Goal: Transaction & Acquisition: Purchase product/service

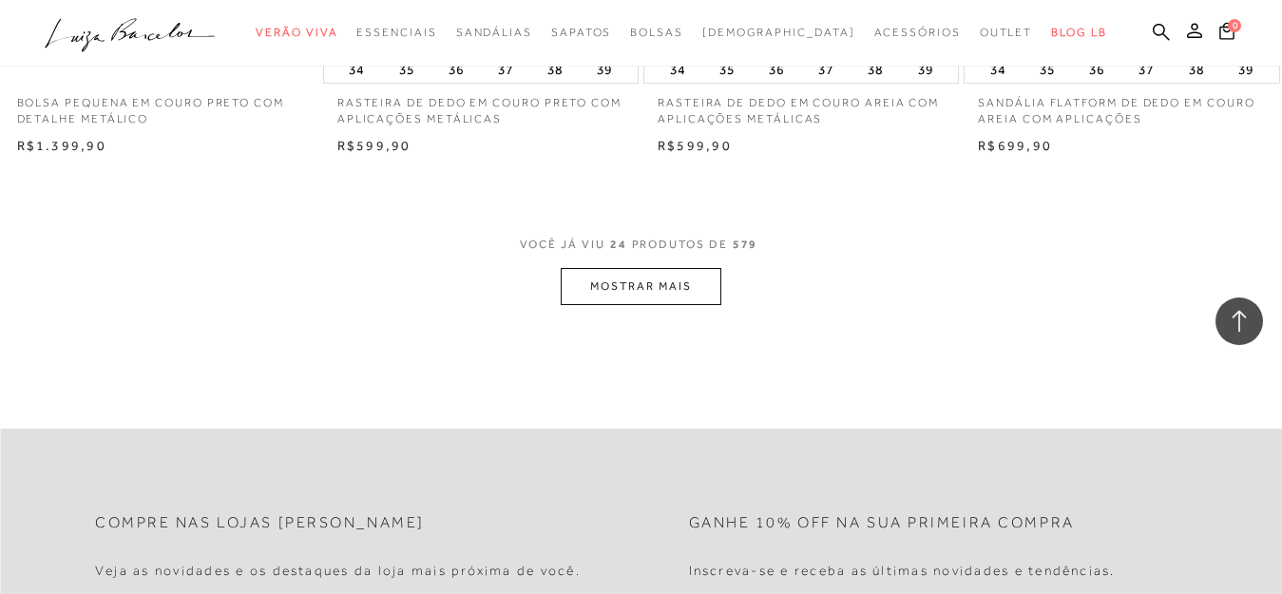
scroll to position [3631, 0]
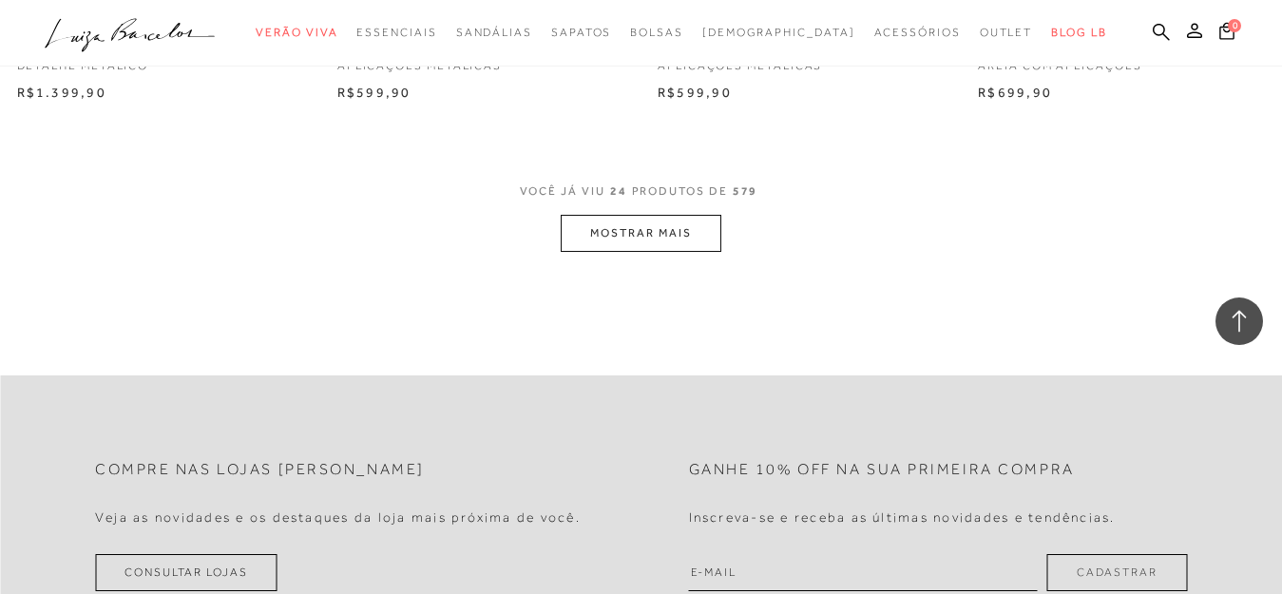
click at [633, 220] on button "MOSTRAR MAIS" at bounding box center [641, 233] width 160 height 37
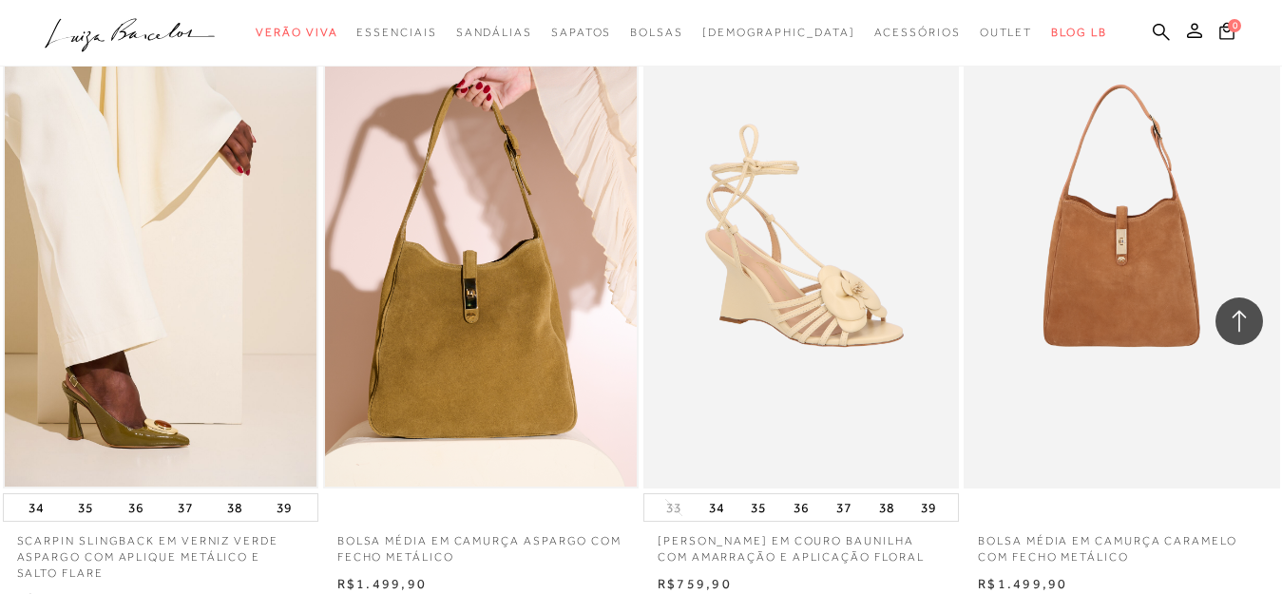
scroll to position [7263, 0]
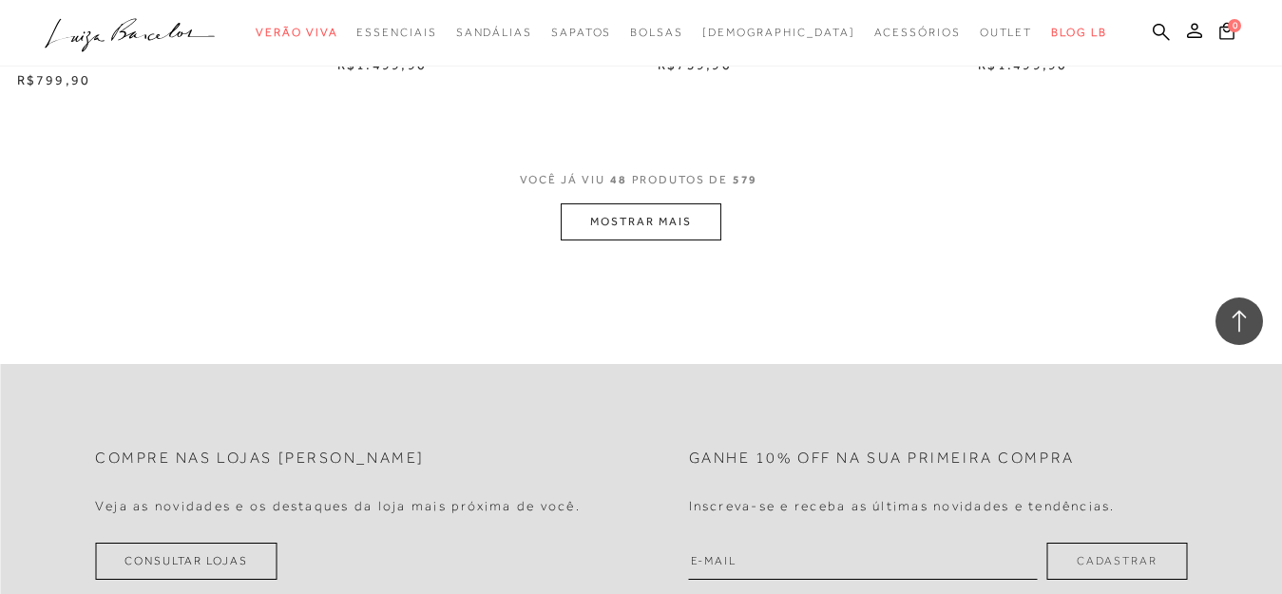
click at [662, 205] on button "MOSTRAR MAIS" at bounding box center [641, 221] width 160 height 37
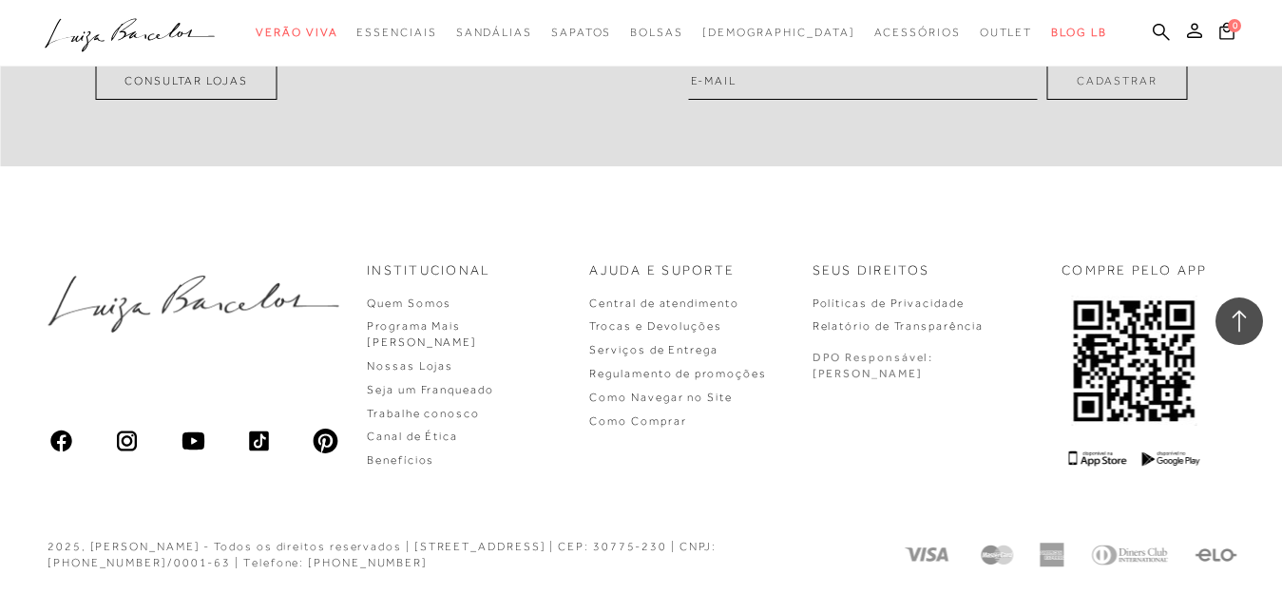
scroll to position [10894, 0]
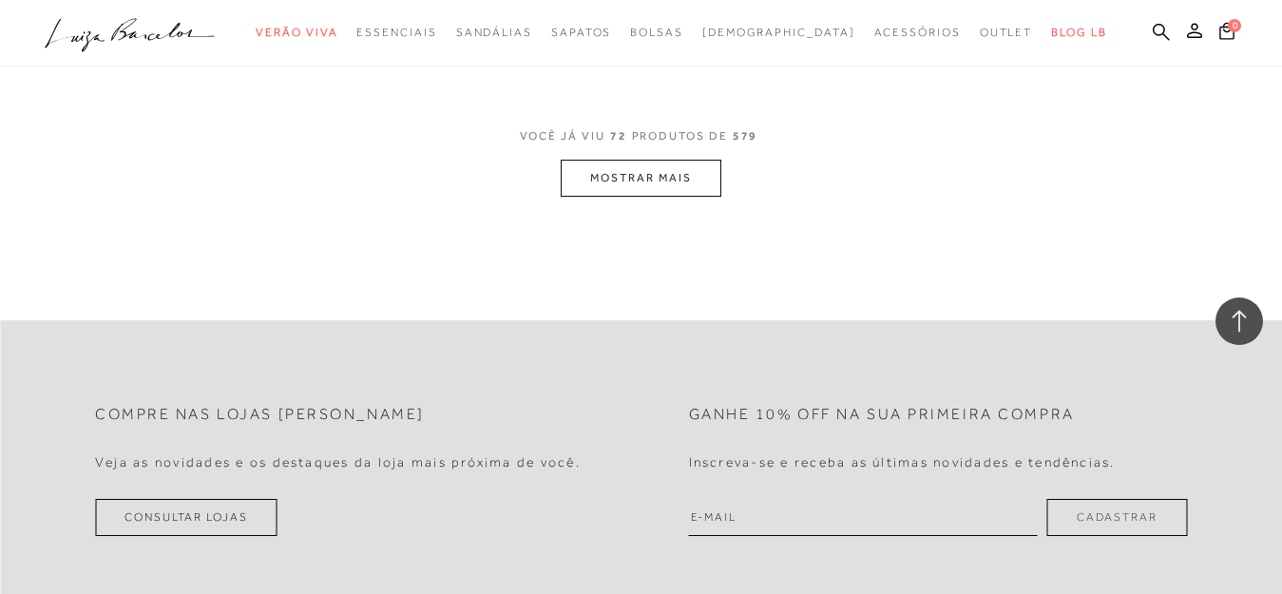
click at [580, 160] on button "MOSTRAR MAIS" at bounding box center [641, 178] width 160 height 37
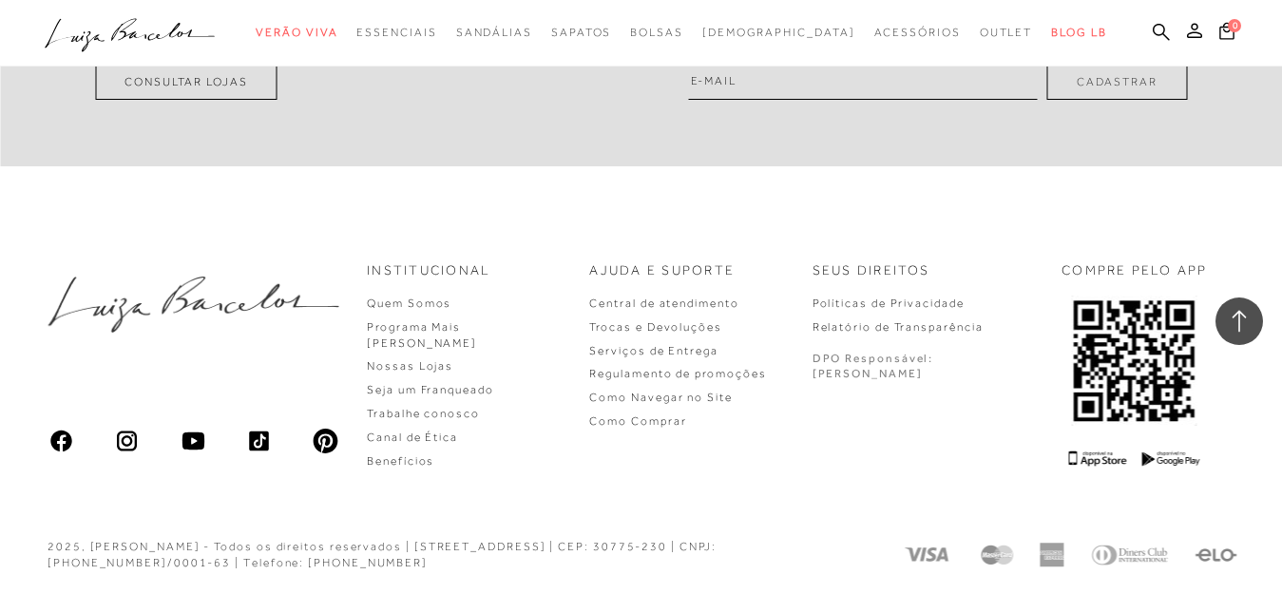
scroll to position [14273, 0]
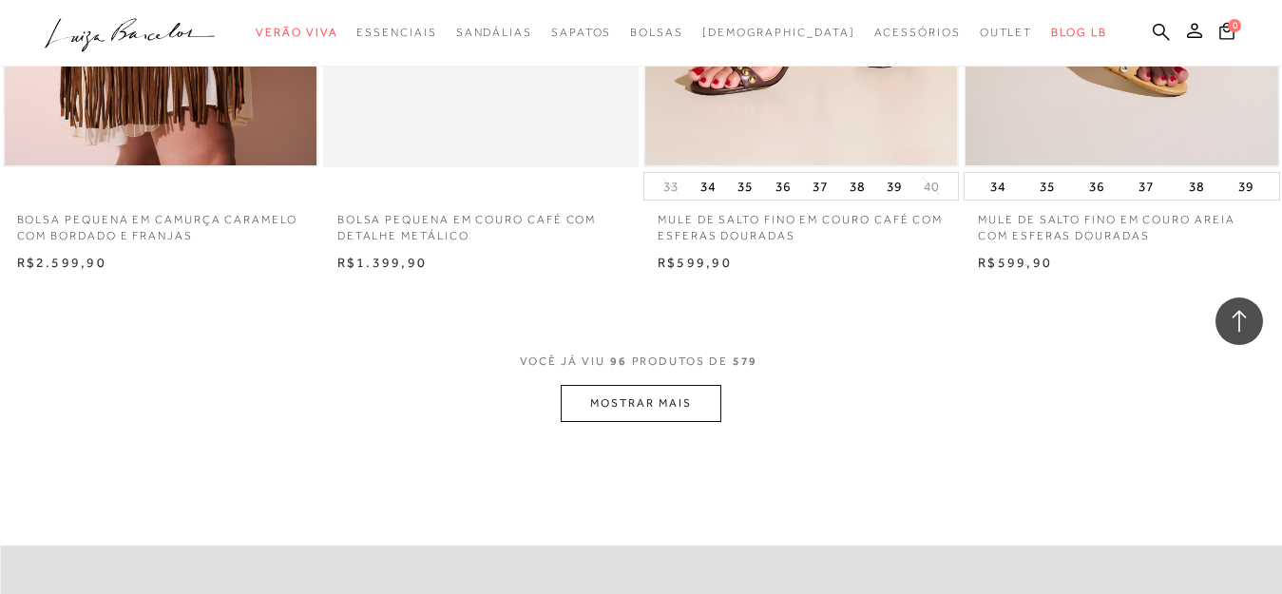
click at [683, 385] on button "MOSTRAR MAIS" at bounding box center [641, 403] width 160 height 37
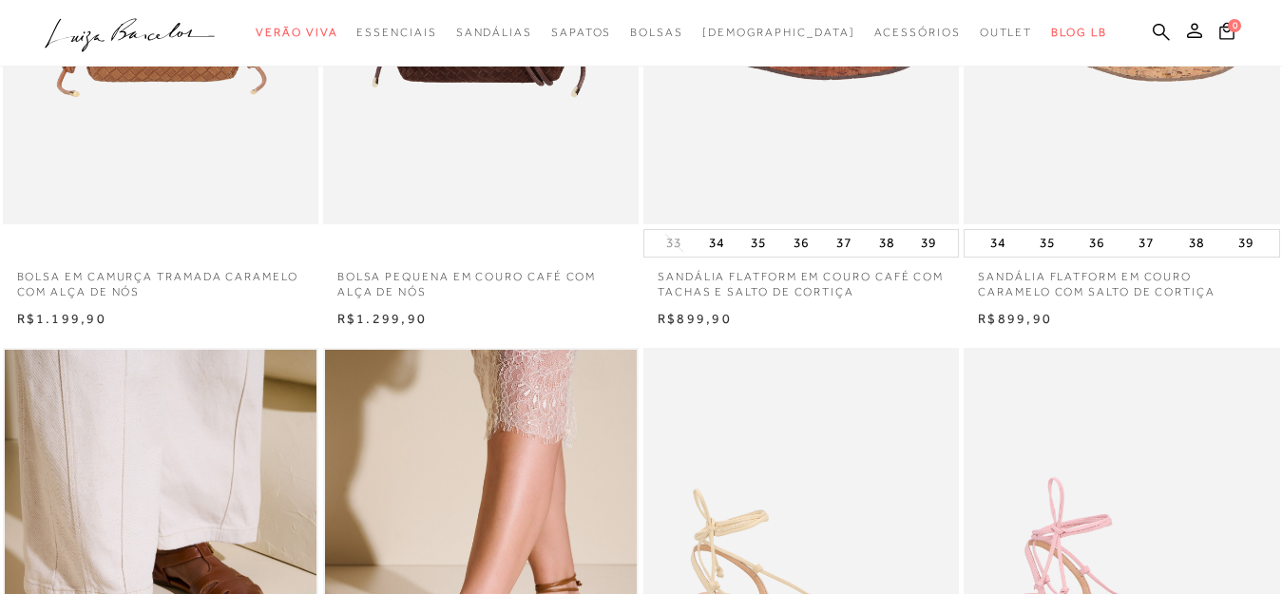
scroll to position [0, 0]
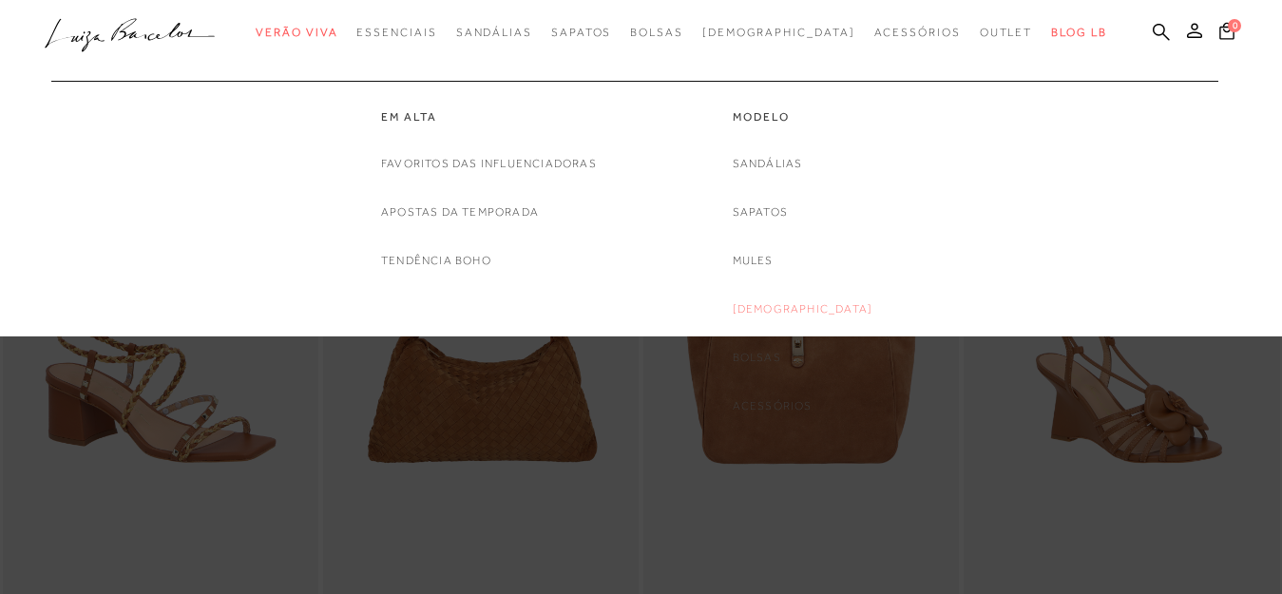
click at [781, 299] on link "[DEMOGRAPHIC_DATA]" at bounding box center [803, 309] width 141 height 20
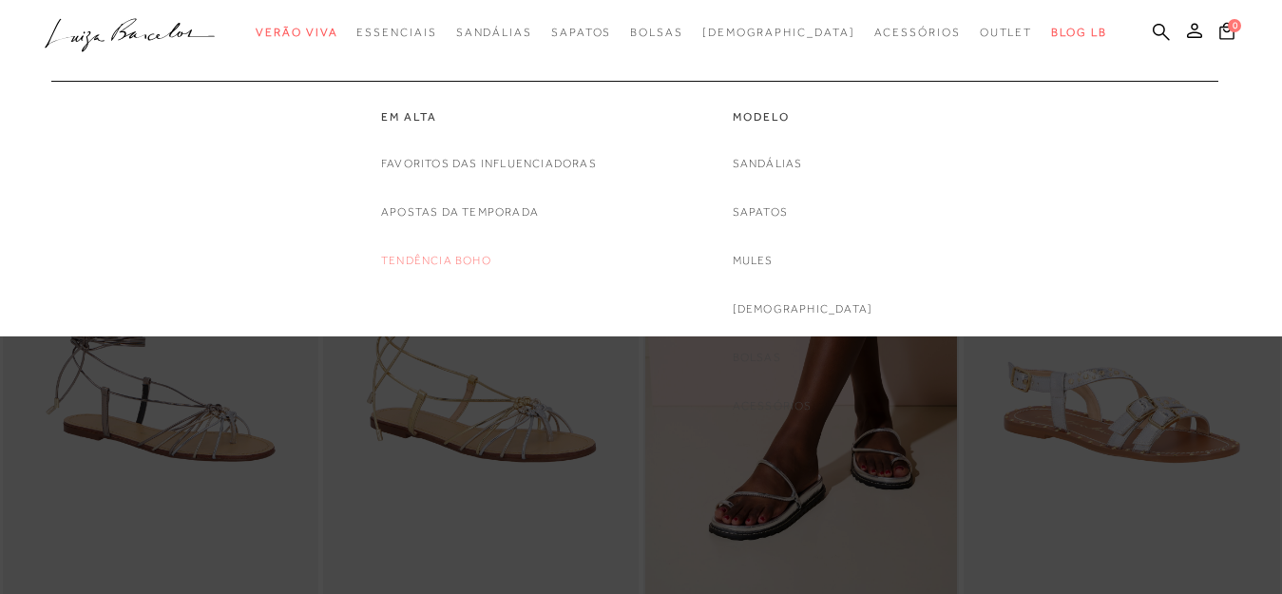
click at [480, 251] on link "Tendência Boho" at bounding box center [436, 261] width 110 height 20
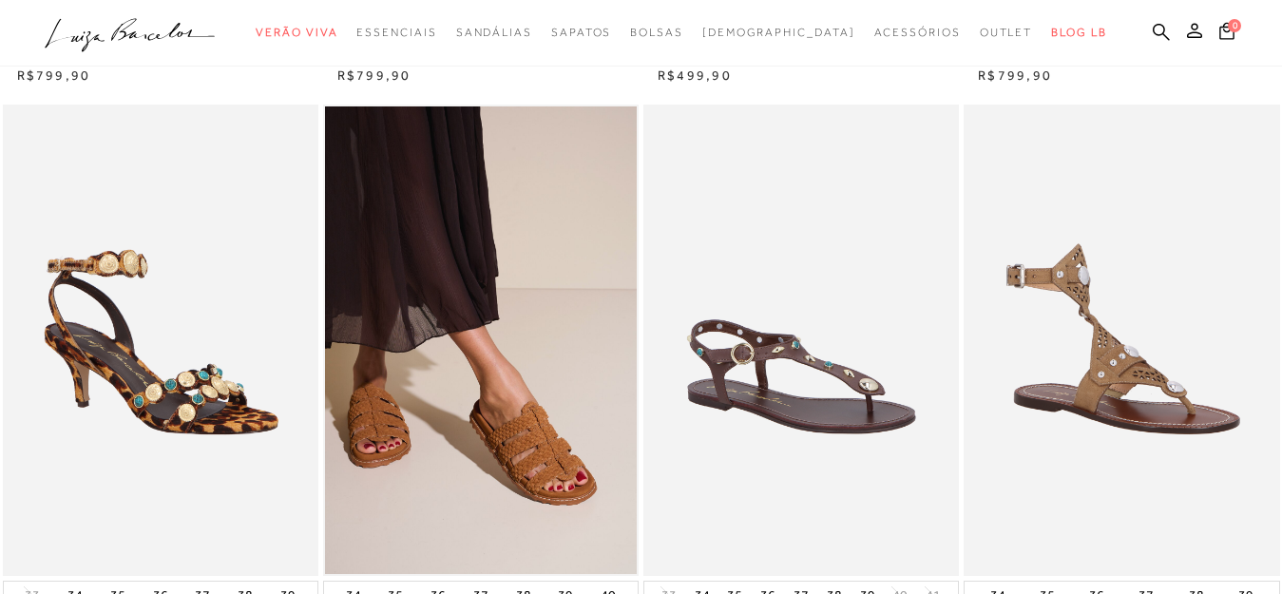
scroll to position [1142, 0]
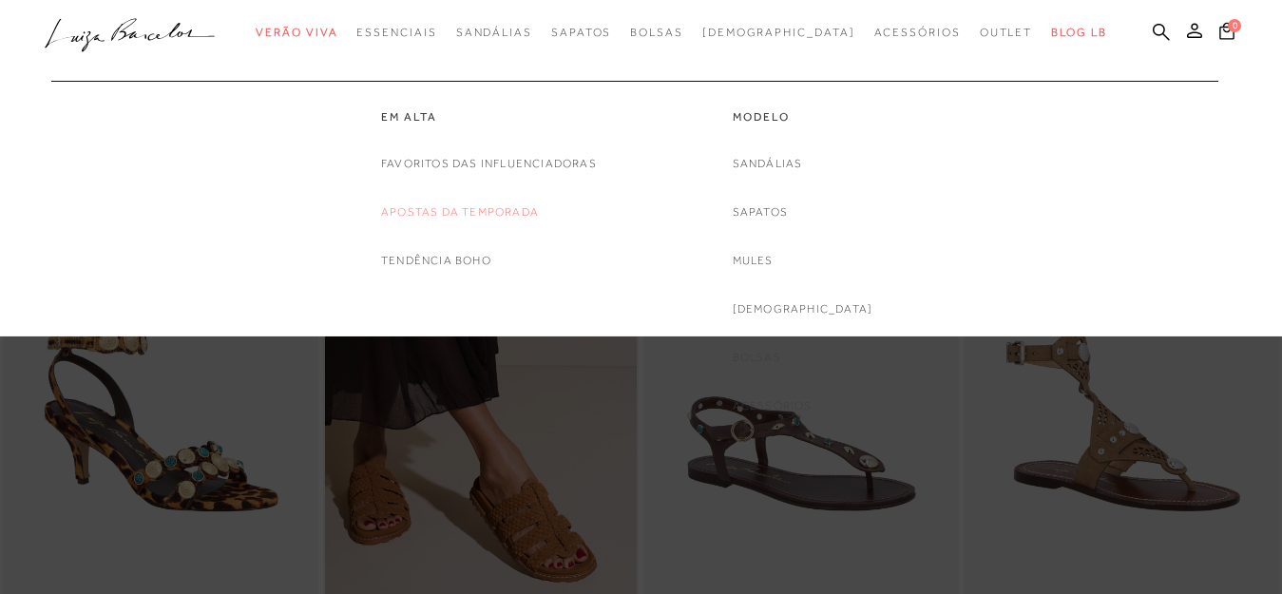
click at [432, 202] on link "Apostas da Temporada" at bounding box center [460, 212] width 158 height 20
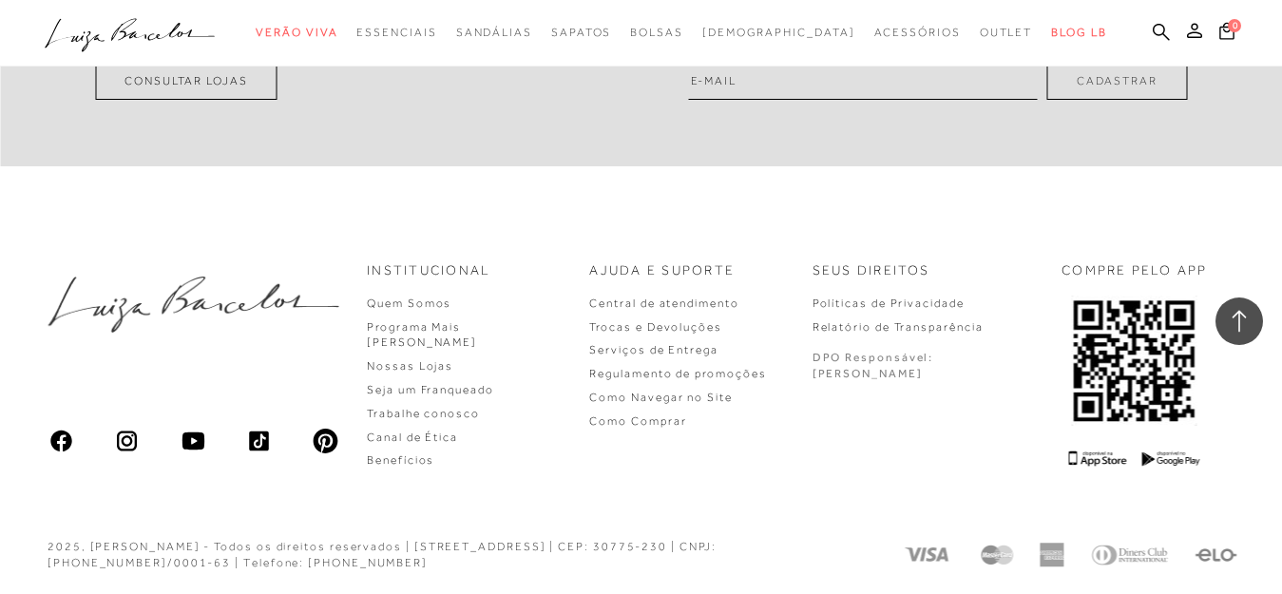
scroll to position [2594, 0]
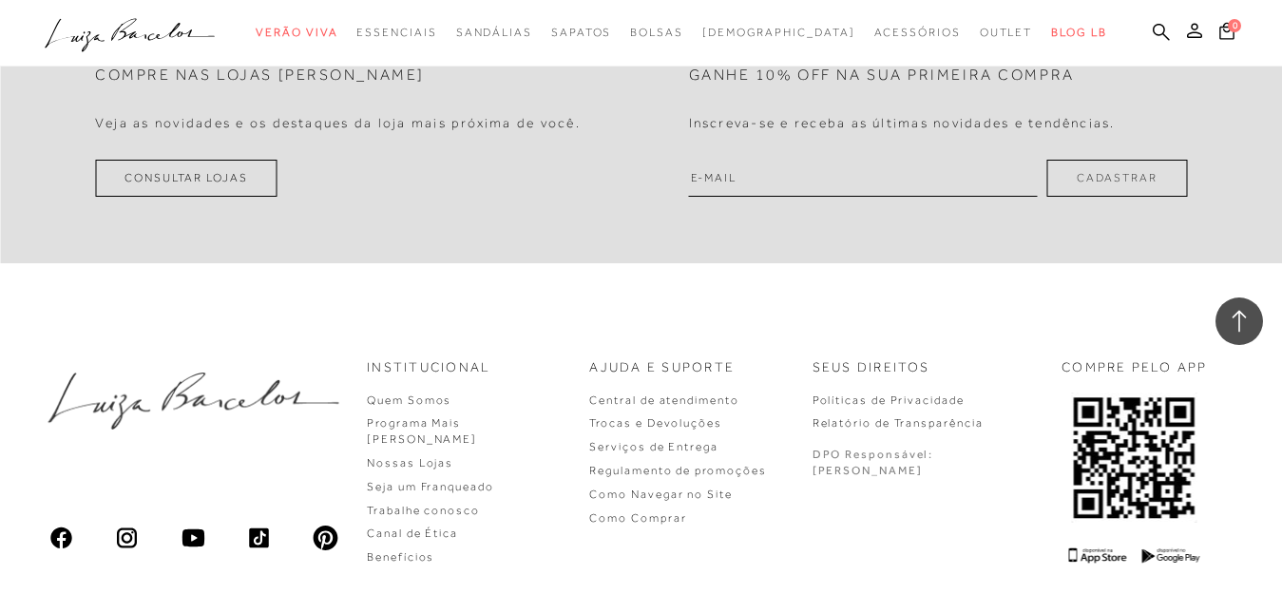
click at [1281, 316] on div "Institucional Quem Somos Programa Mais Luiza Nossas Lojas" at bounding box center [641, 462] width 1282 height 302
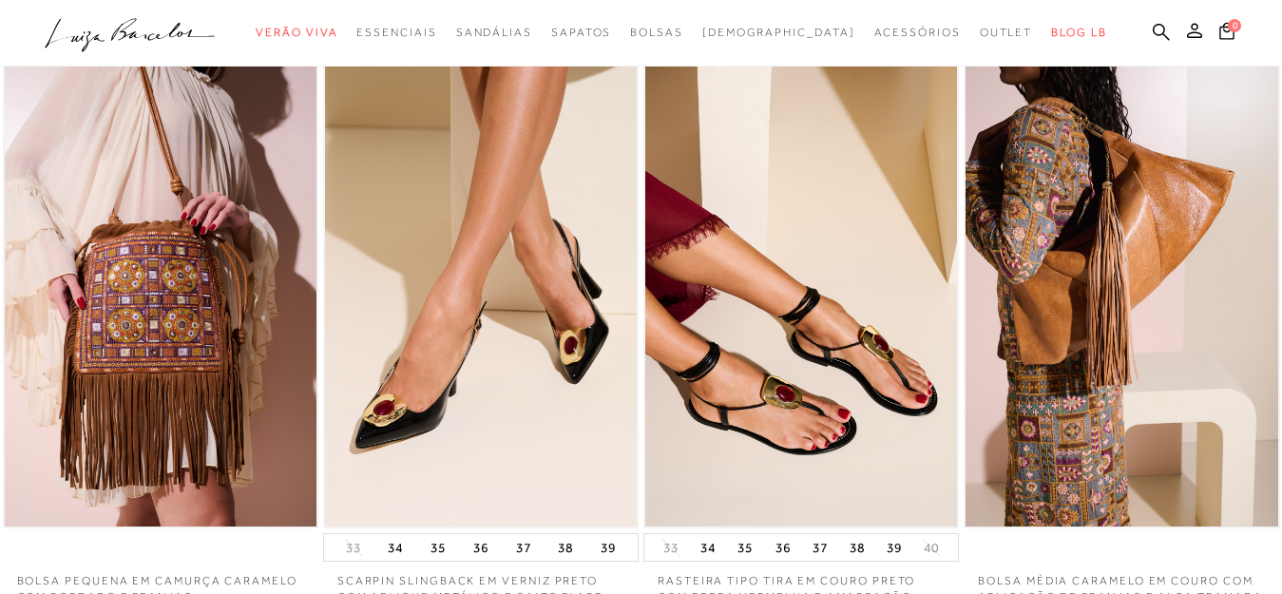
scroll to position [0, 0]
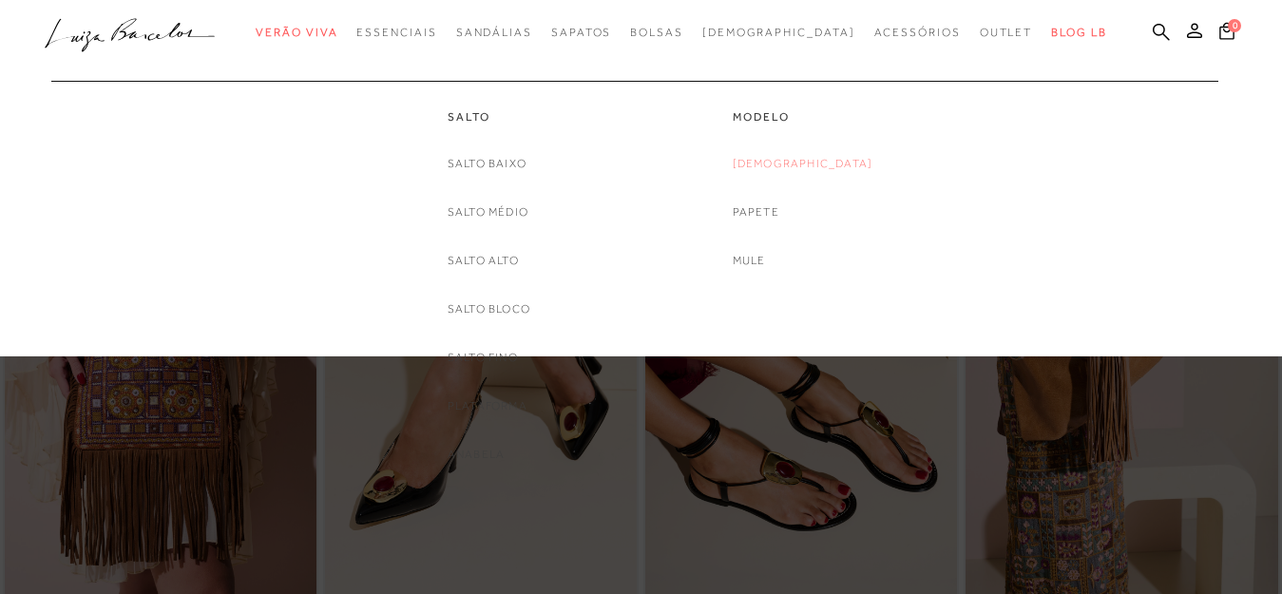
click at [794, 162] on link "[DEMOGRAPHIC_DATA]" at bounding box center [803, 164] width 141 height 20
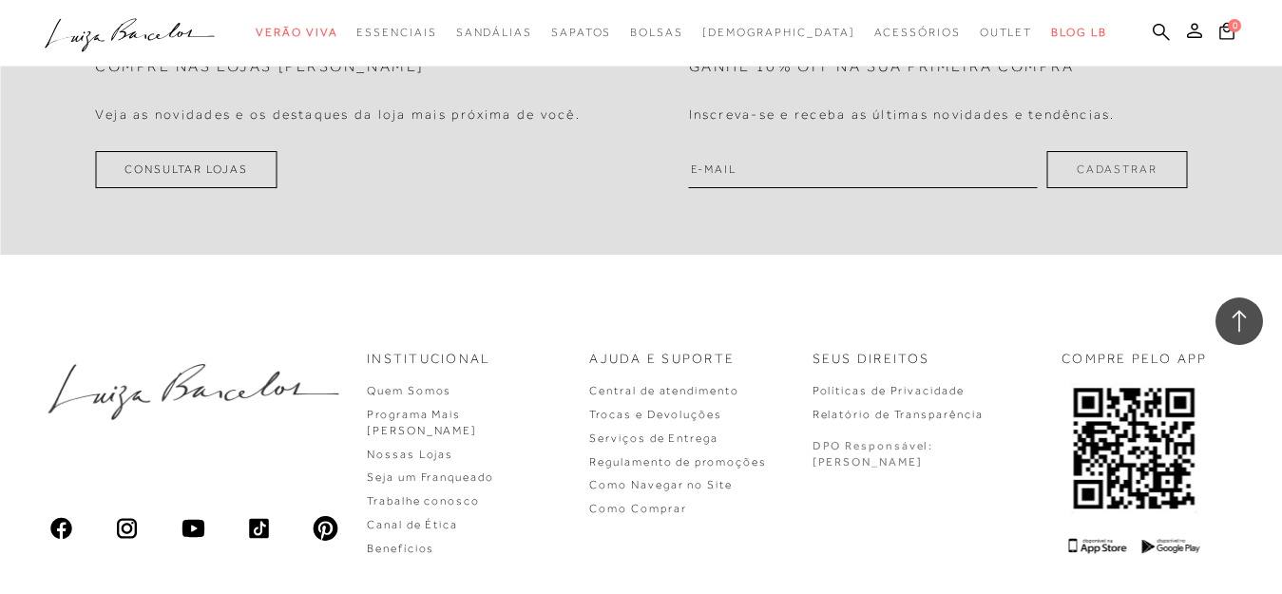
scroll to position [3631, 0]
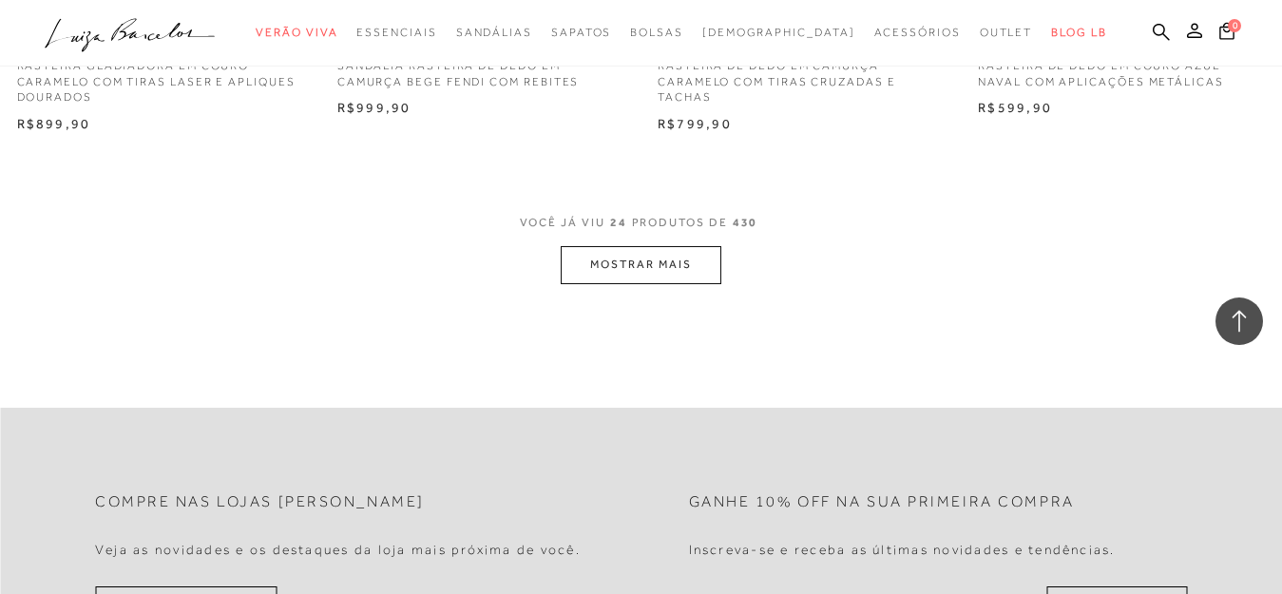
click at [696, 246] on button "MOSTRAR MAIS" at bounding box center [641, 264] width 160 height 37
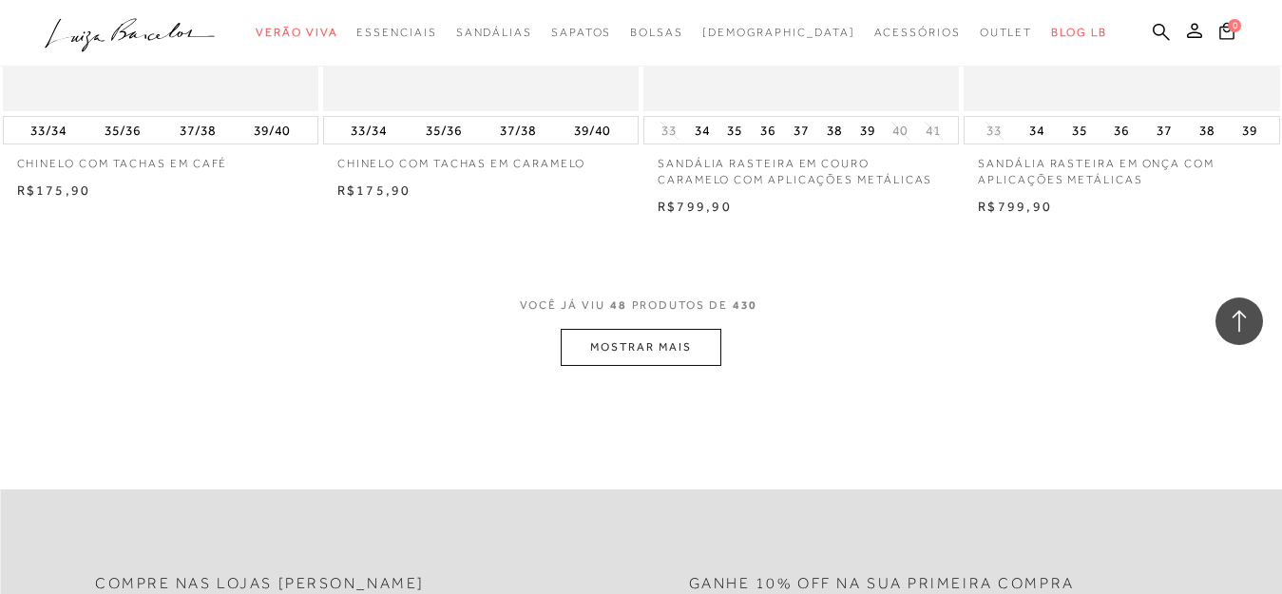
scroll to position [7263, 0]
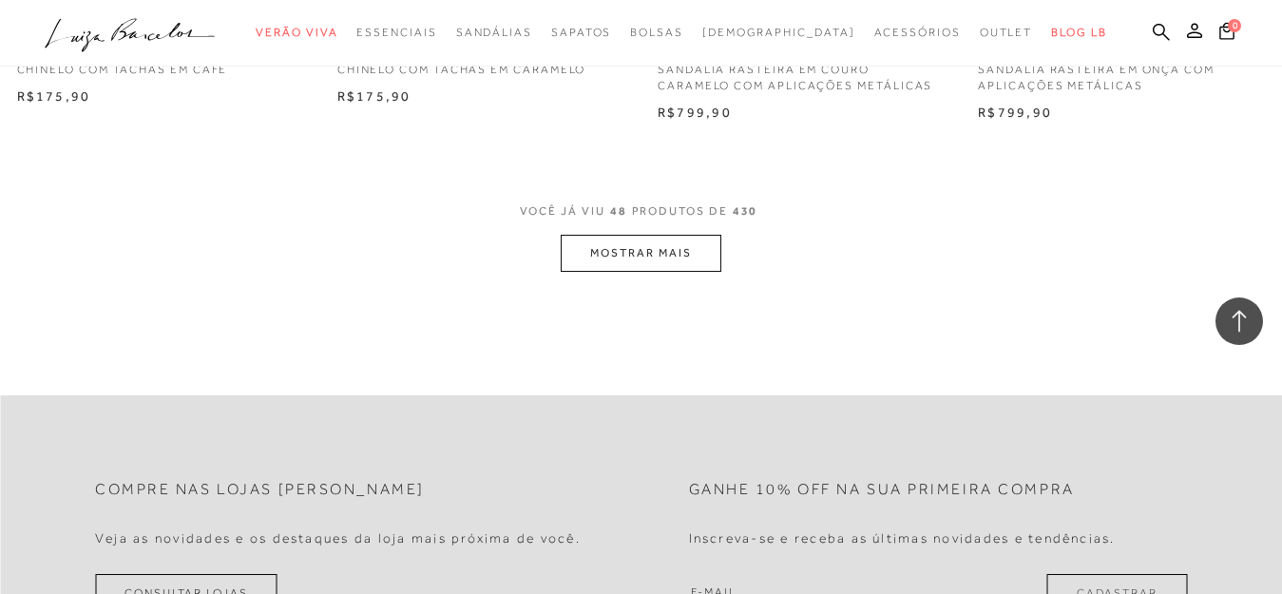
click at [696, 235] on button "MOSTRAR MAIS" at bounding box center [641, 253] width 160 height 37
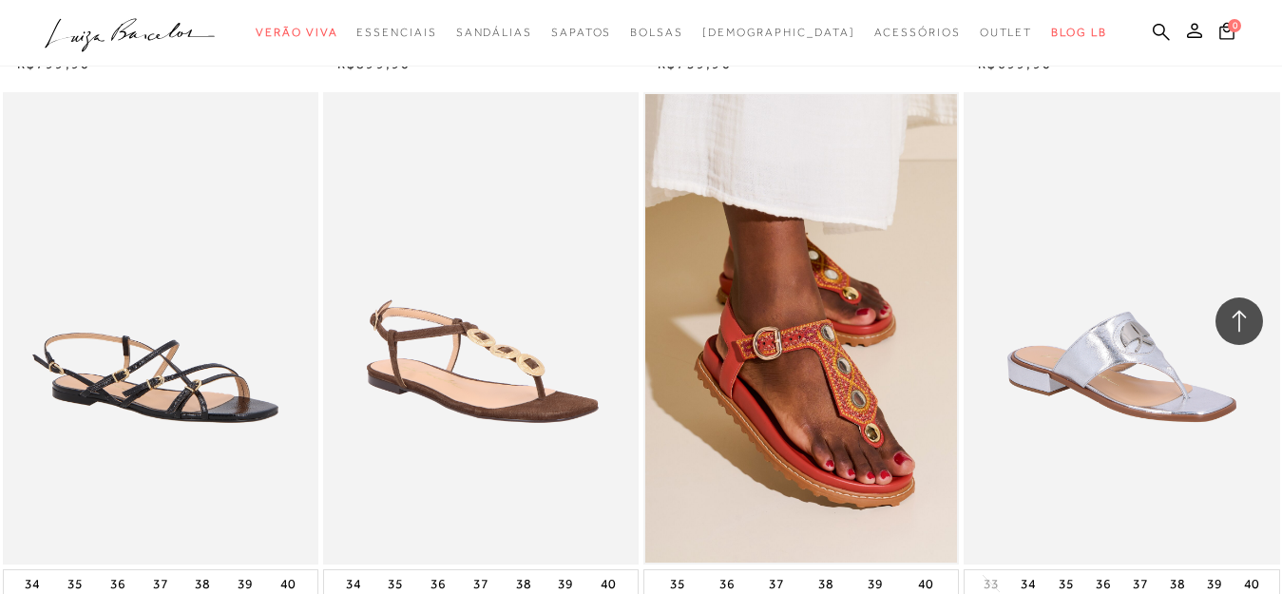
scroll to position [10375, 0]
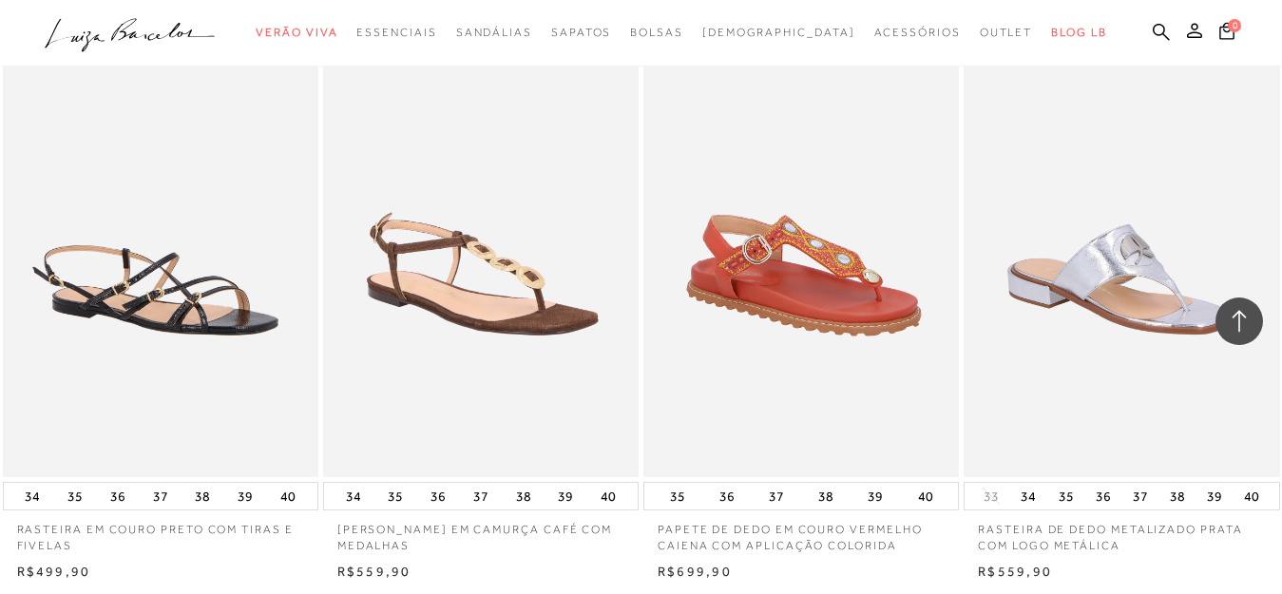
click at [709, 232] on img at bounding box center [802, 240] width 314 height 471
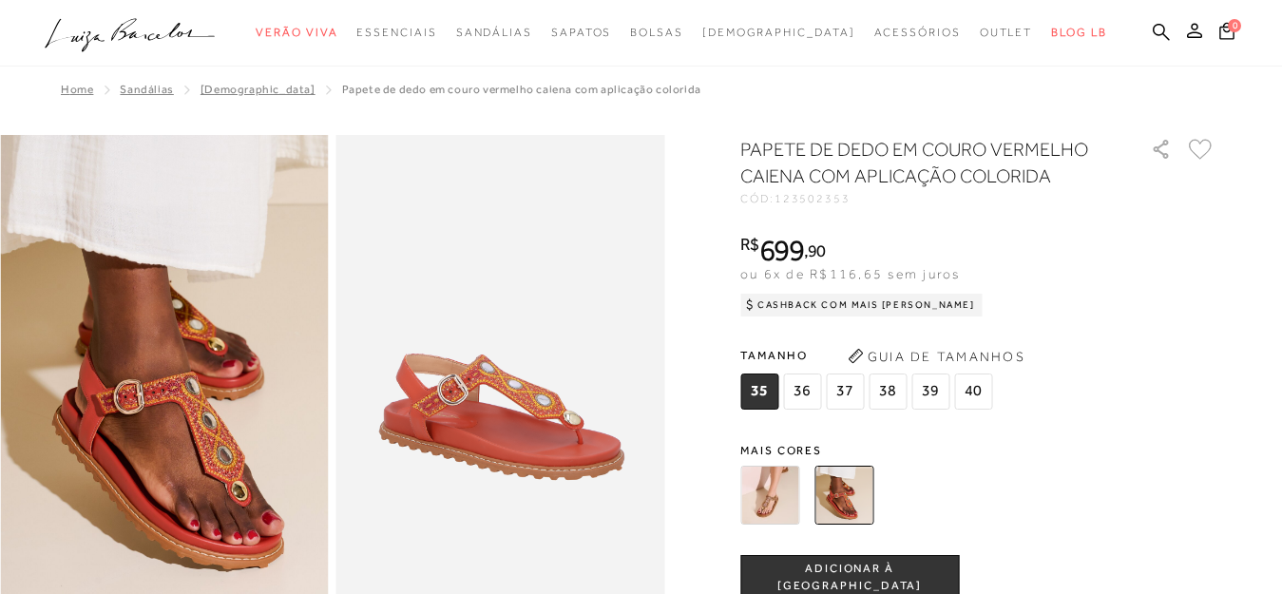
click at [770, 466] on img at bounding box center [769, 495] width 59 height 59
